Goal: Register for event/course

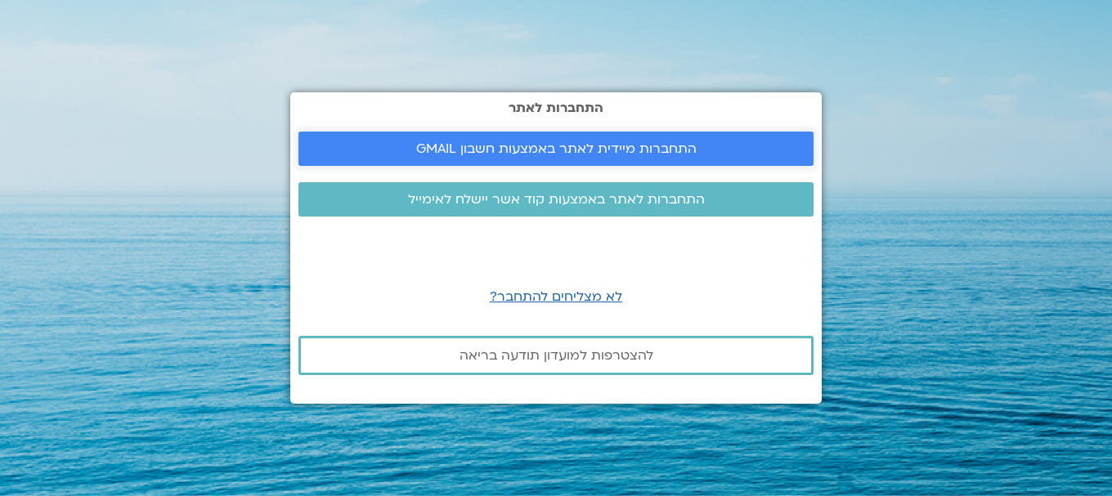
click at [561, 148] on span "התחברות מיידית לאתר באמצעות חשבון GMAIL" at bounding box center [556, 148] width 280 height 15
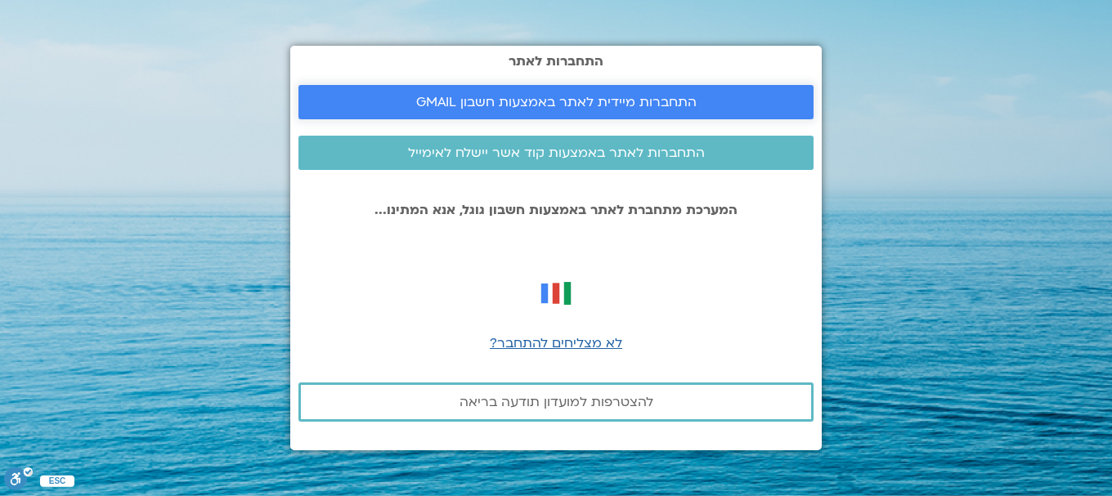
click at [576, 97] on span "התחברות מיידית לאתר באמצעות חשבון GMAIL" at bounding box center [556, 102] width 280 height 15
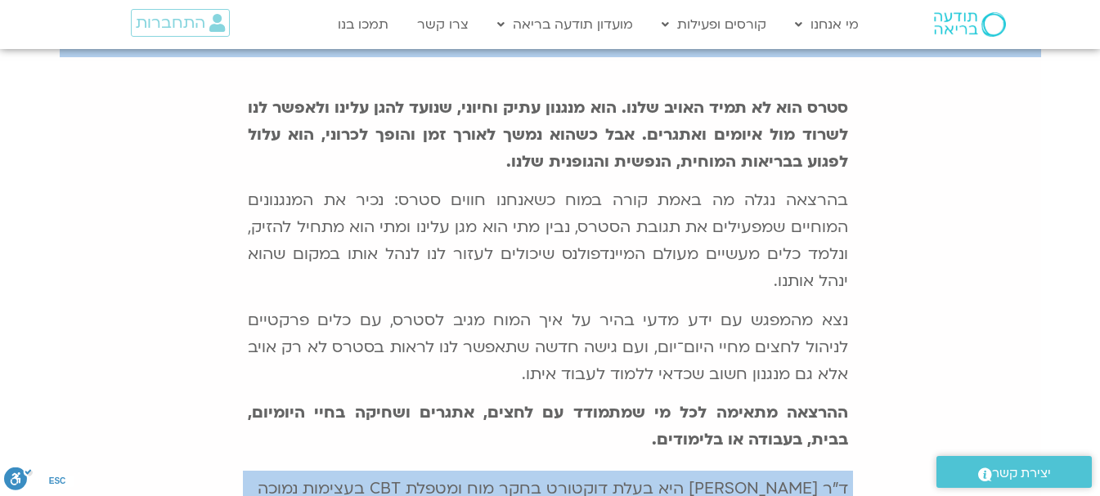
scroll to position [224, 0]
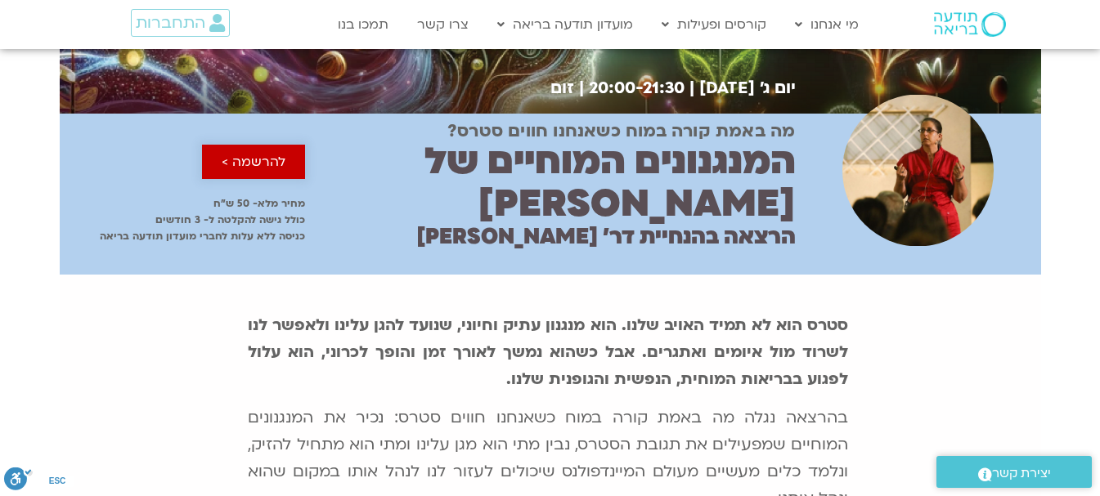
click at [259, 155] on span "להרשמה >" at bounding box center [254, 162] width 64 height 15
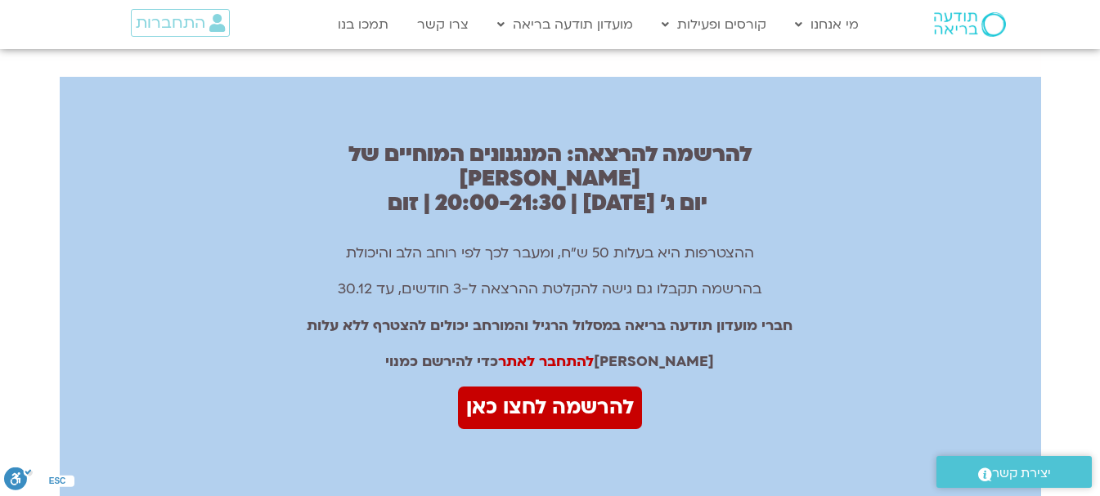
scroll to position [1000, 0]
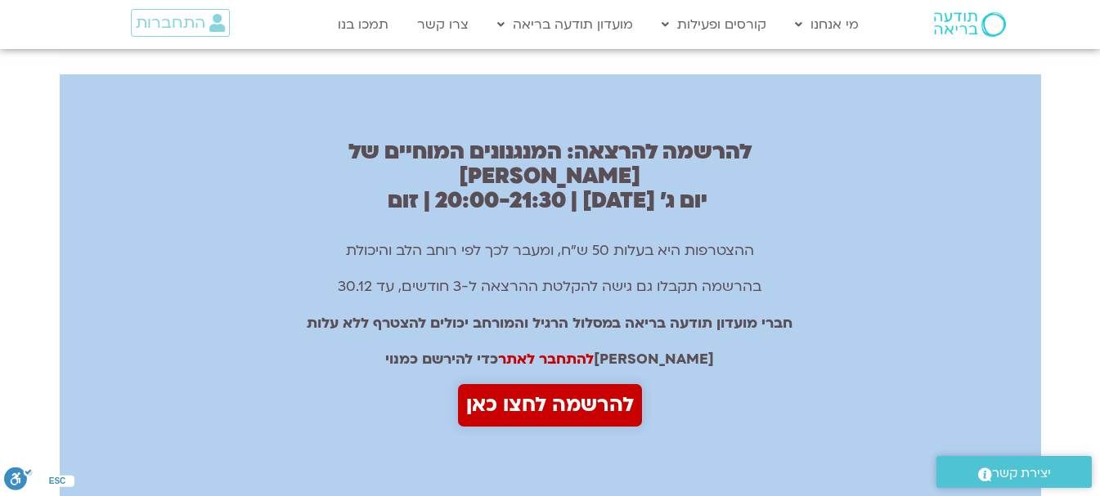
click at [564, 388] on span "להרשמה לחצו כאן" at bounding box center [550, 405] width 168 height 34
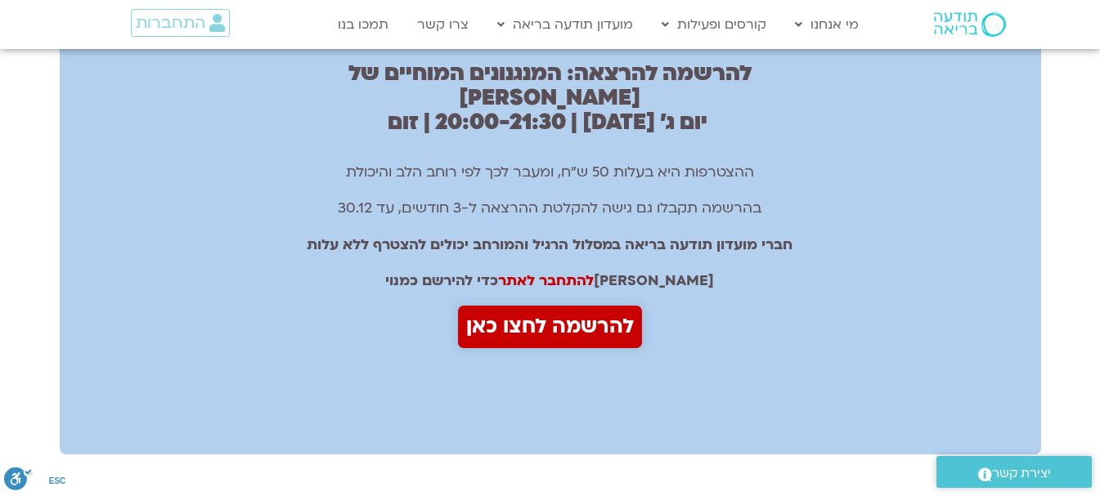
scroll to position [1163, 0]
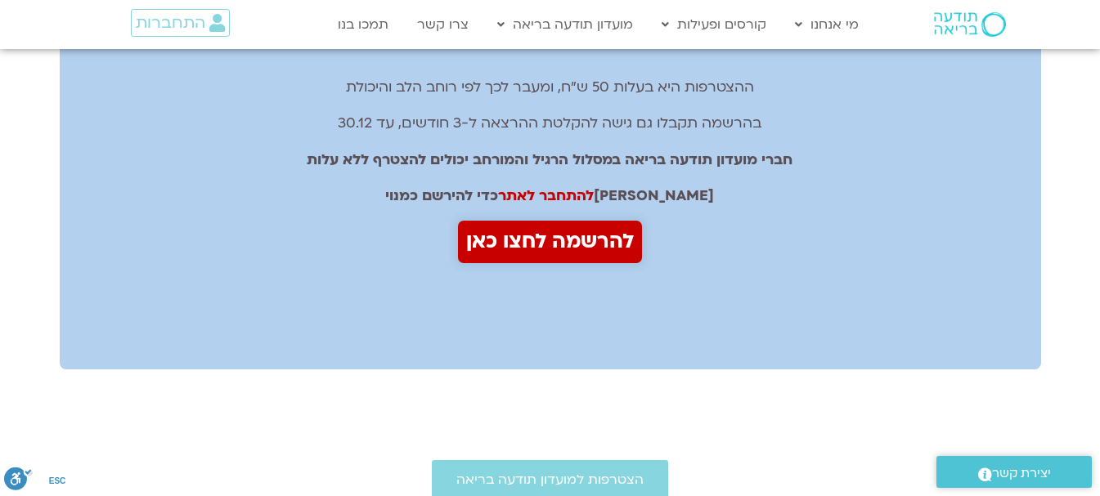
click at [576, 225] on span "להרשמה לחצו כאן" at bounding box center [550, 242] width 168 height 34
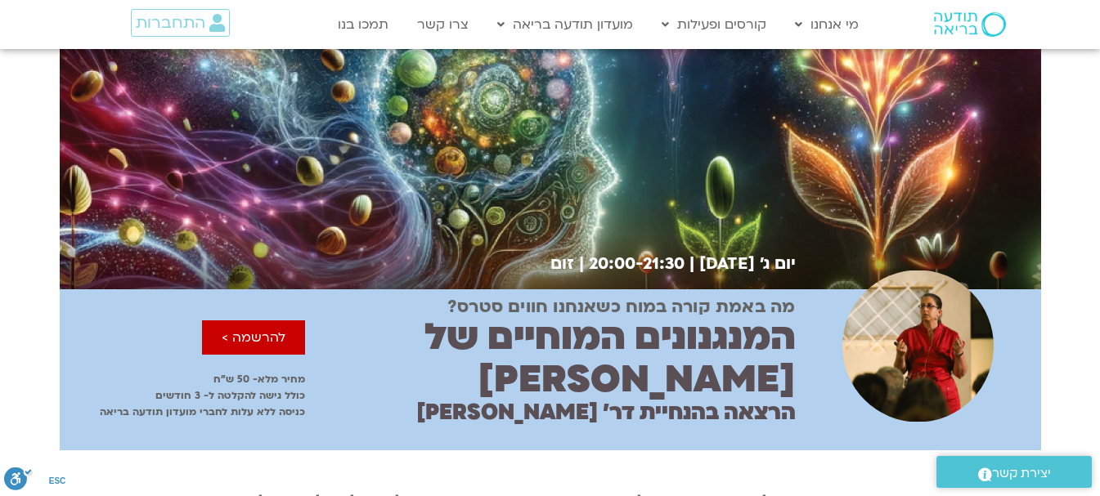
scroll to position [0, 0]
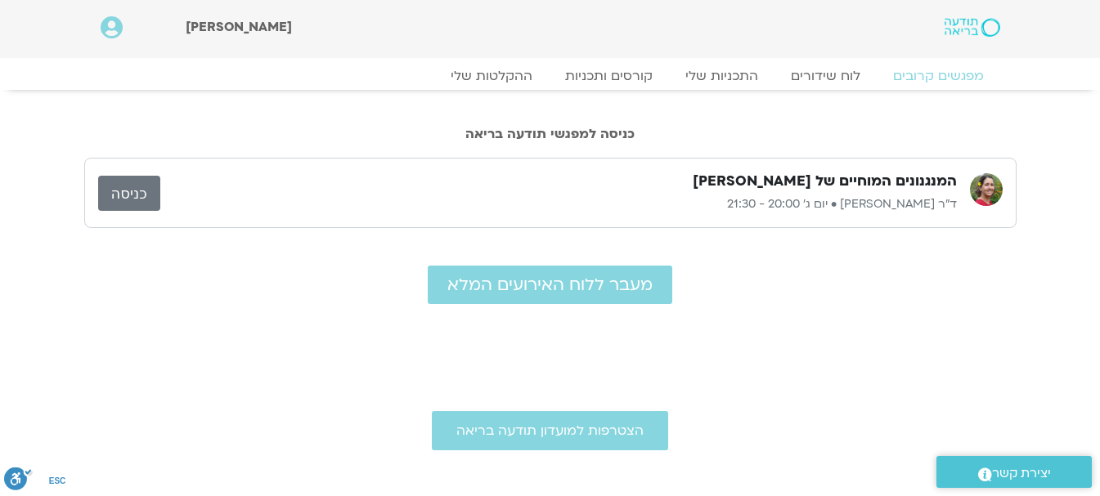
click at [116, 195] on link "כניסה" at bounding box center [129, 193] width 62 height 35
